Goal: Task Accomplishment & Management: Complete application form

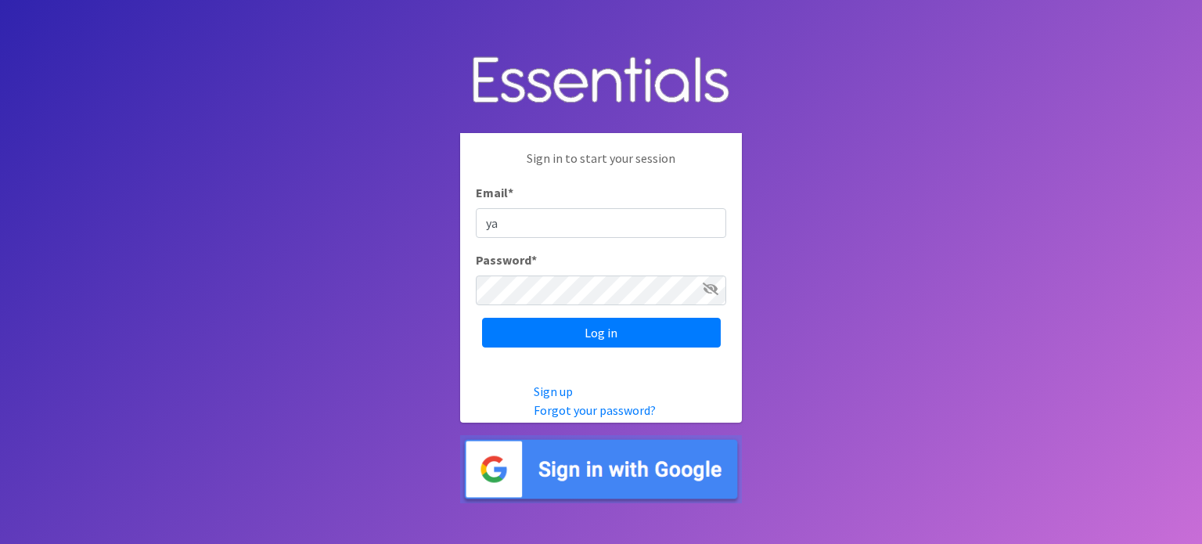
type input "yamoni@jaxdiaperbank.org"
click at [482, 318] on input "Log in" at bounding box center [601, 333] width 239 height 30
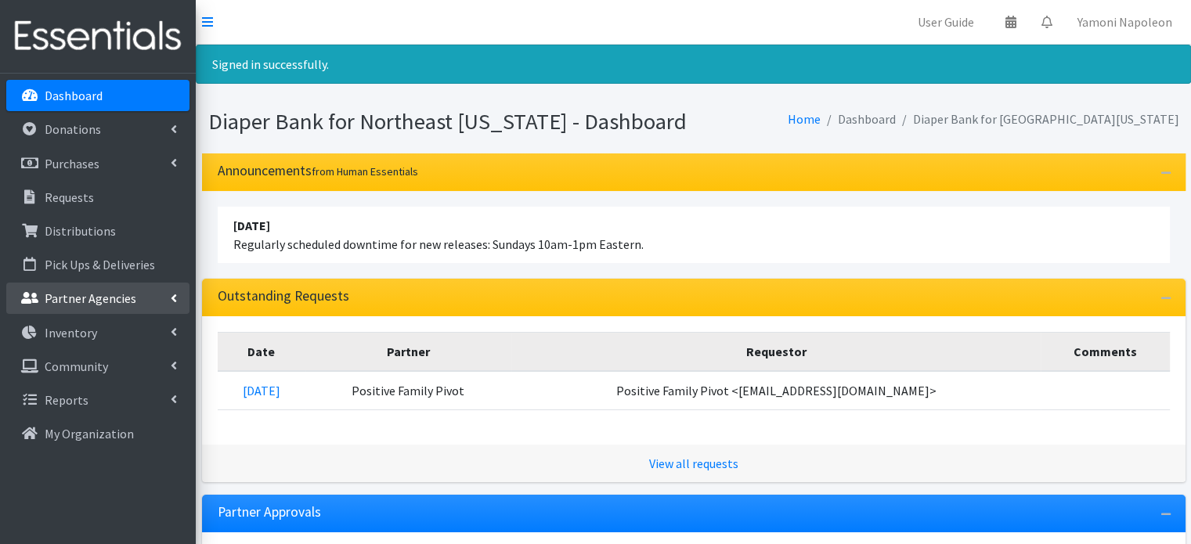
click at [70, 289] on link "Partner Agencies" at bounding box center [97, 298] width 183 height 31
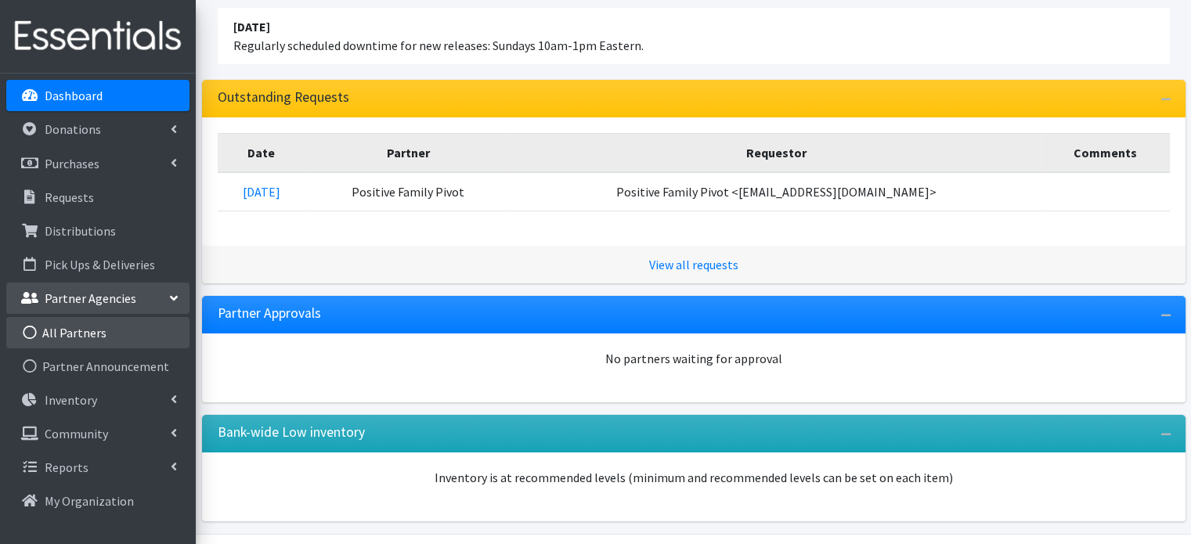
scroll to position [246, 0]
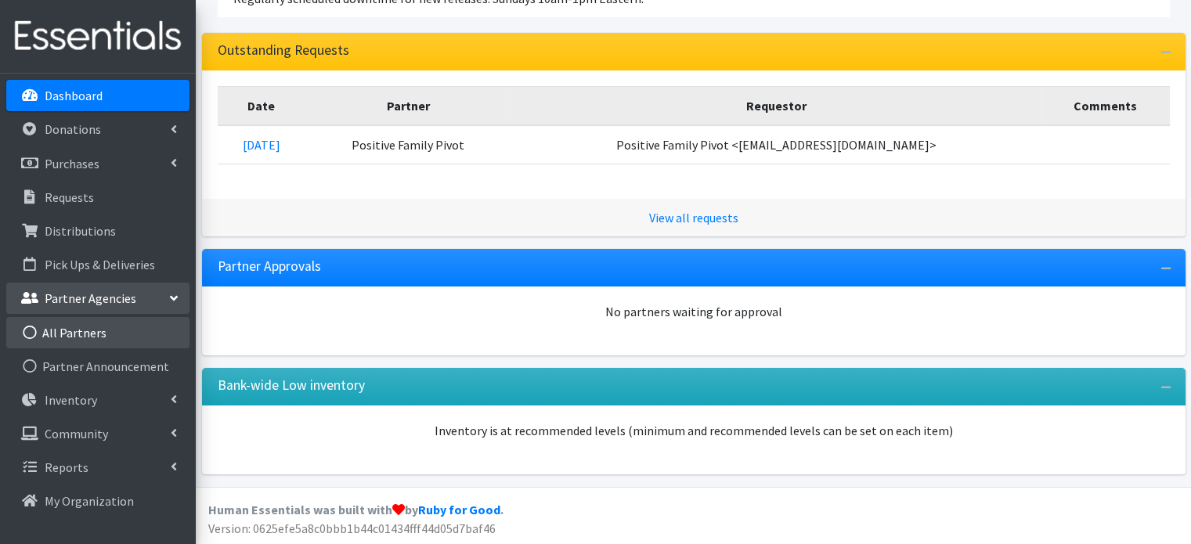
click at [108, 335] on link "All Partners" at bounding box center [97, 332] width 183 height 31
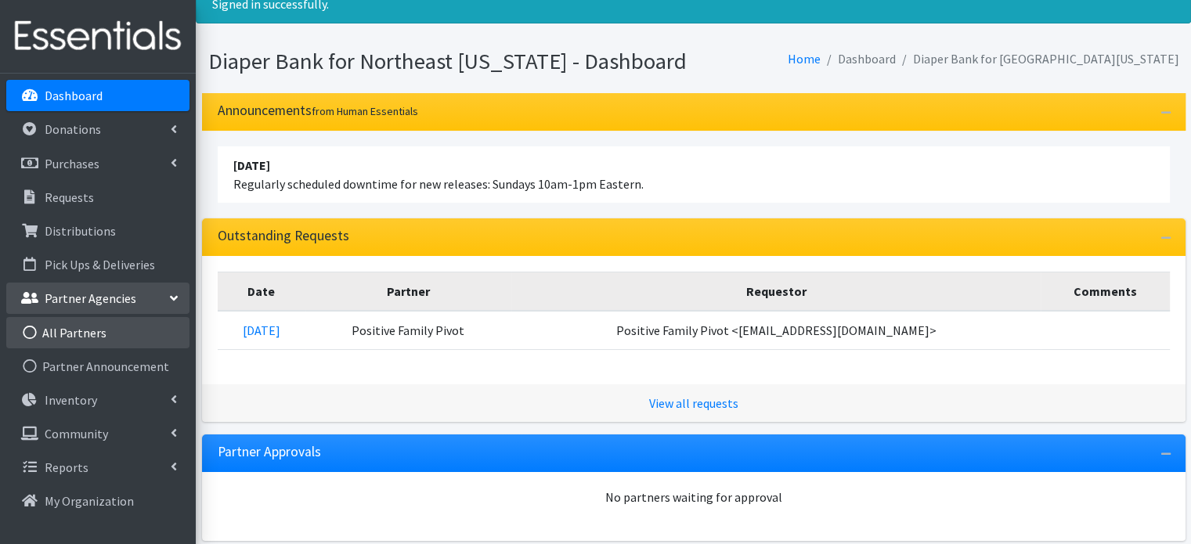
scroll to position [0, 0]
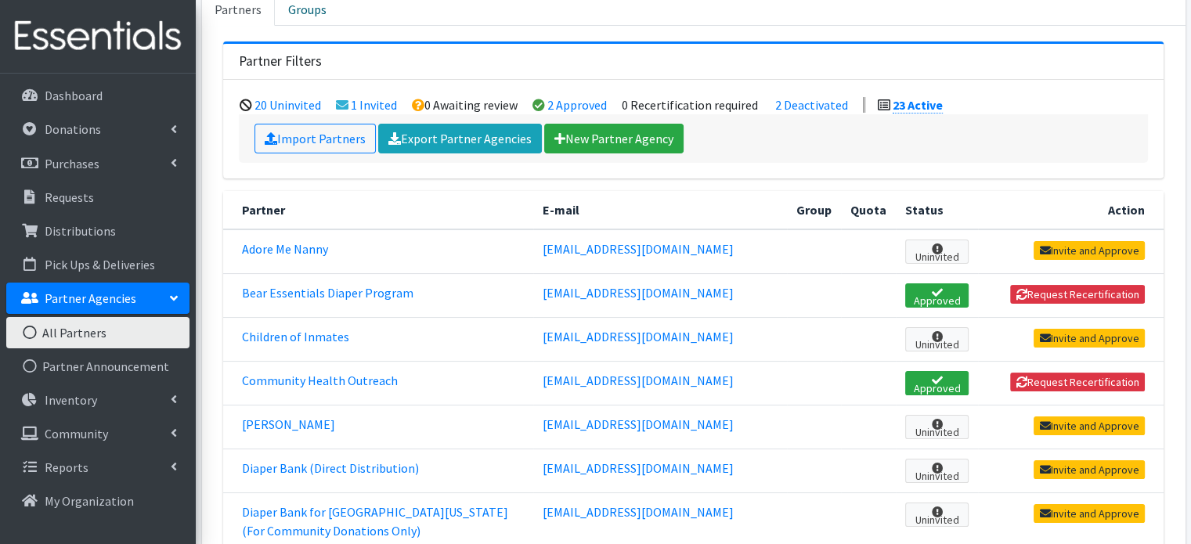
scroll to position [133, 0]
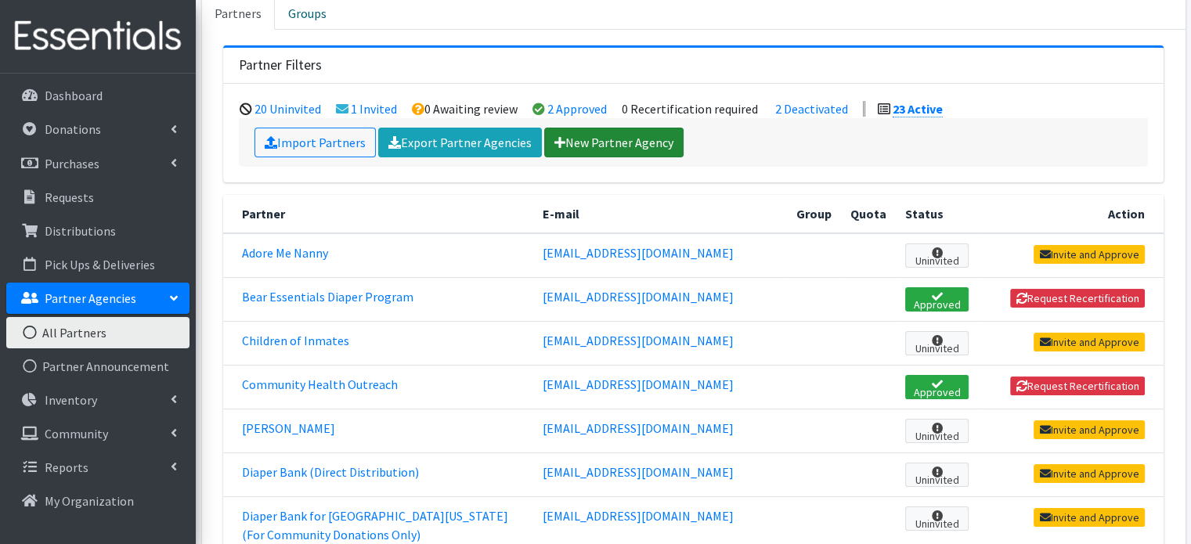
click at [554, 136] on icon at bounding box center [559, 142] width 11 height 13
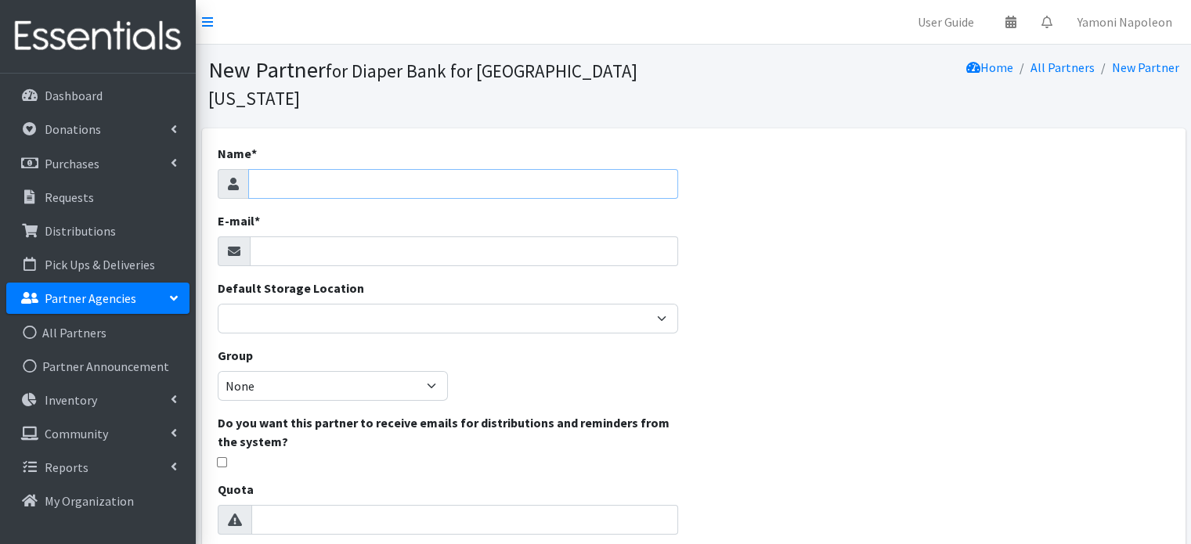
click at [543, 169] on input "Name *" at bounding box center [463, 184] width 430 height 30
click at [77, 328] on link "All Partners" at bounding box center [97, 332] width 183 height 31
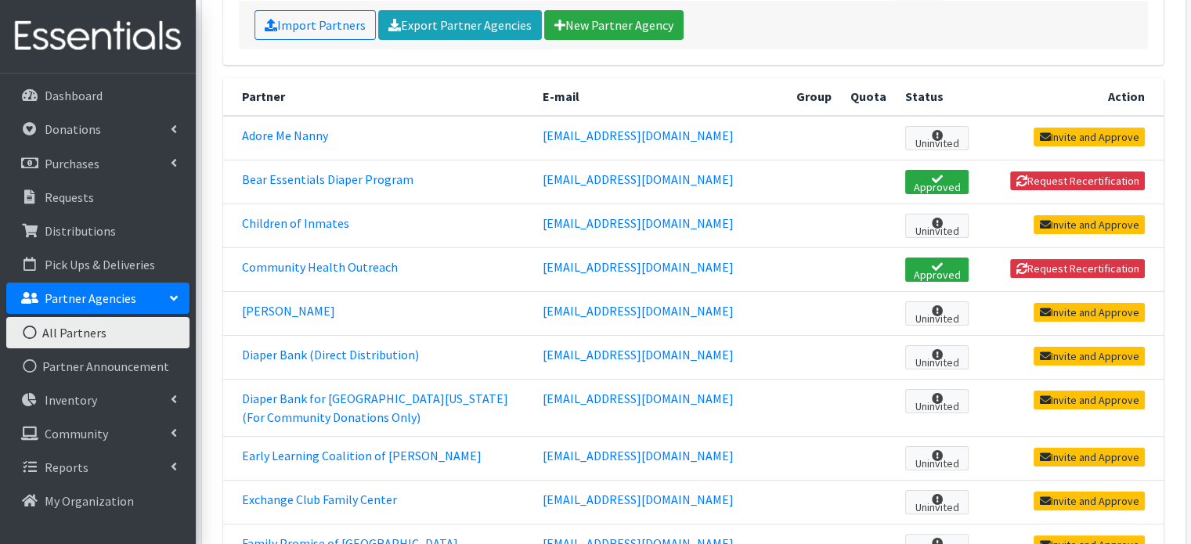
scroll to position [257, 0]
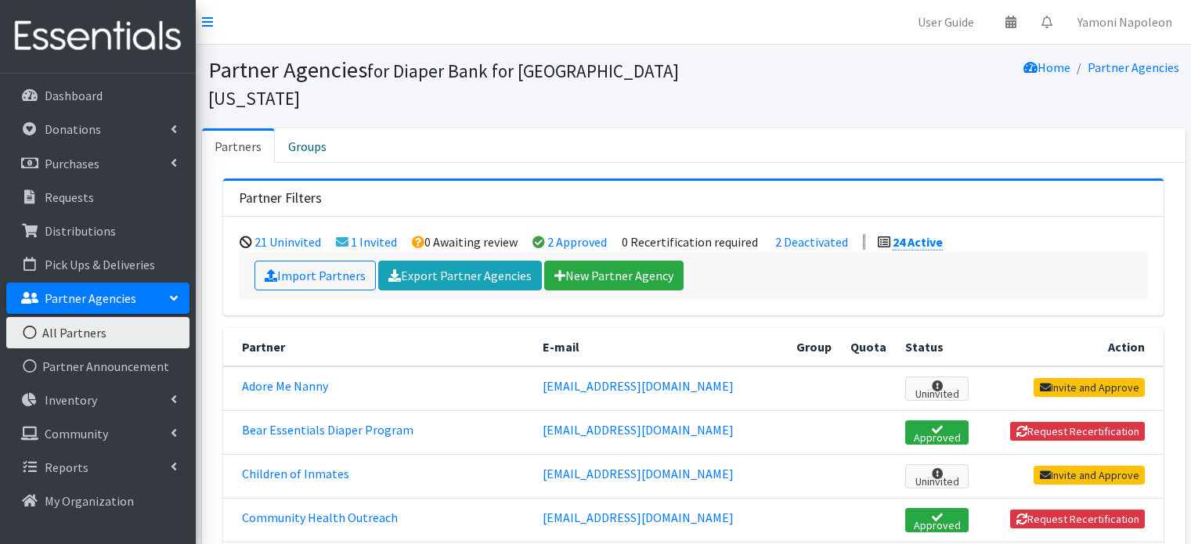
scroll to position [257, 0]
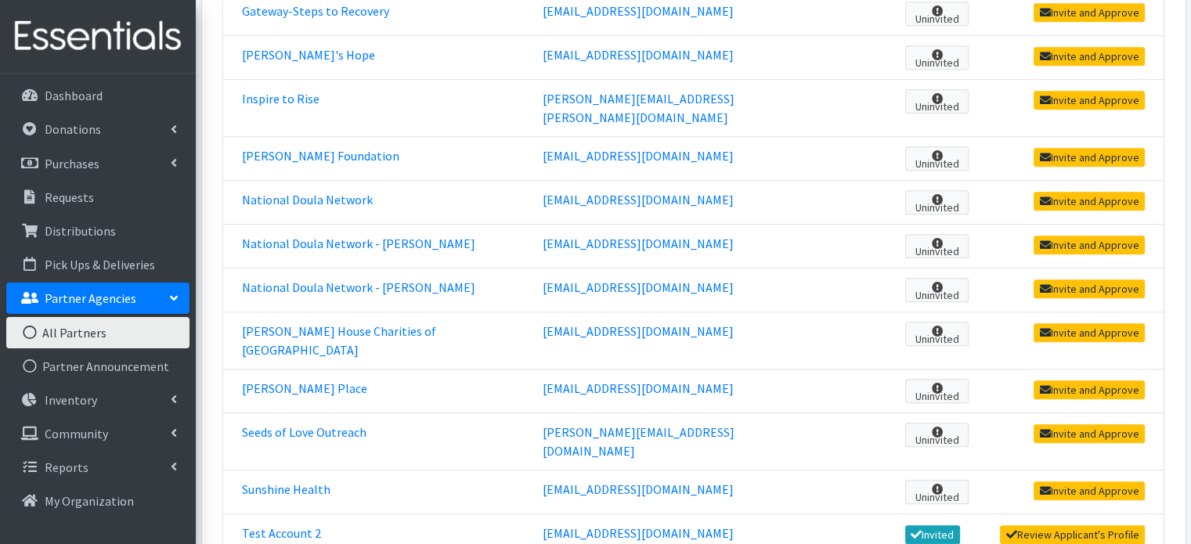
scroll to position [875, 0]
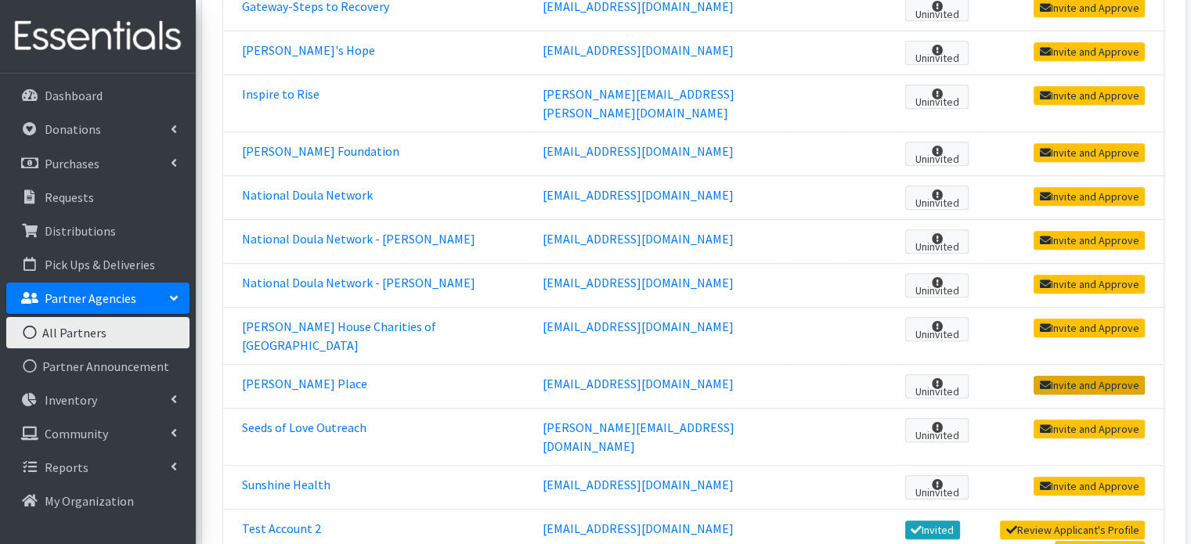
click at [1036, 376] on link "Invite and Approve" at bounding box center [1088, 385] width 111 height 19
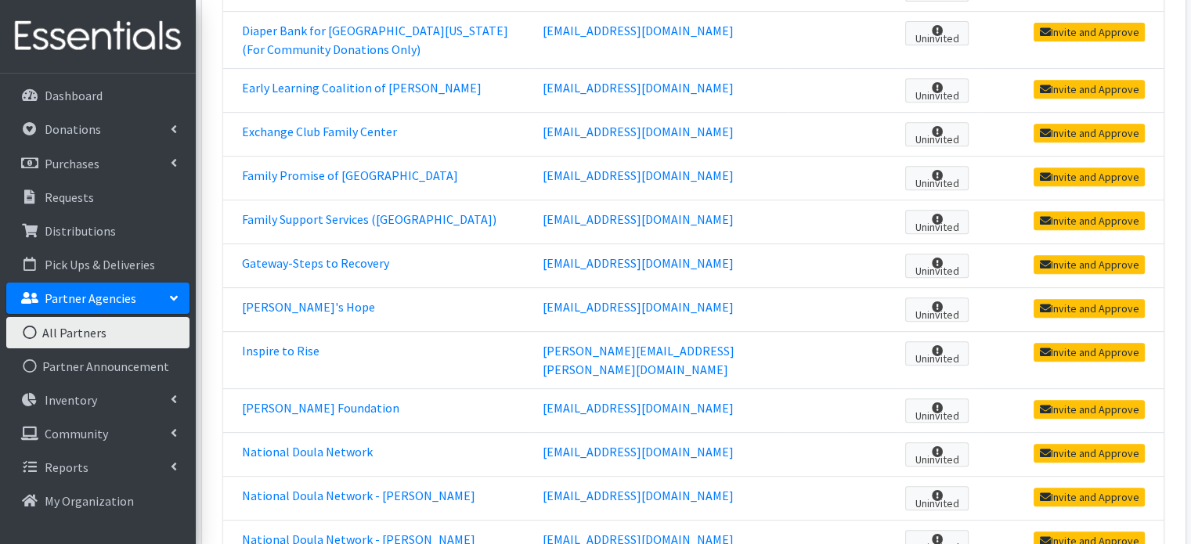
scroll to position [673, 0]
